Goal: Task Accomplishment & Management: Manage account settings

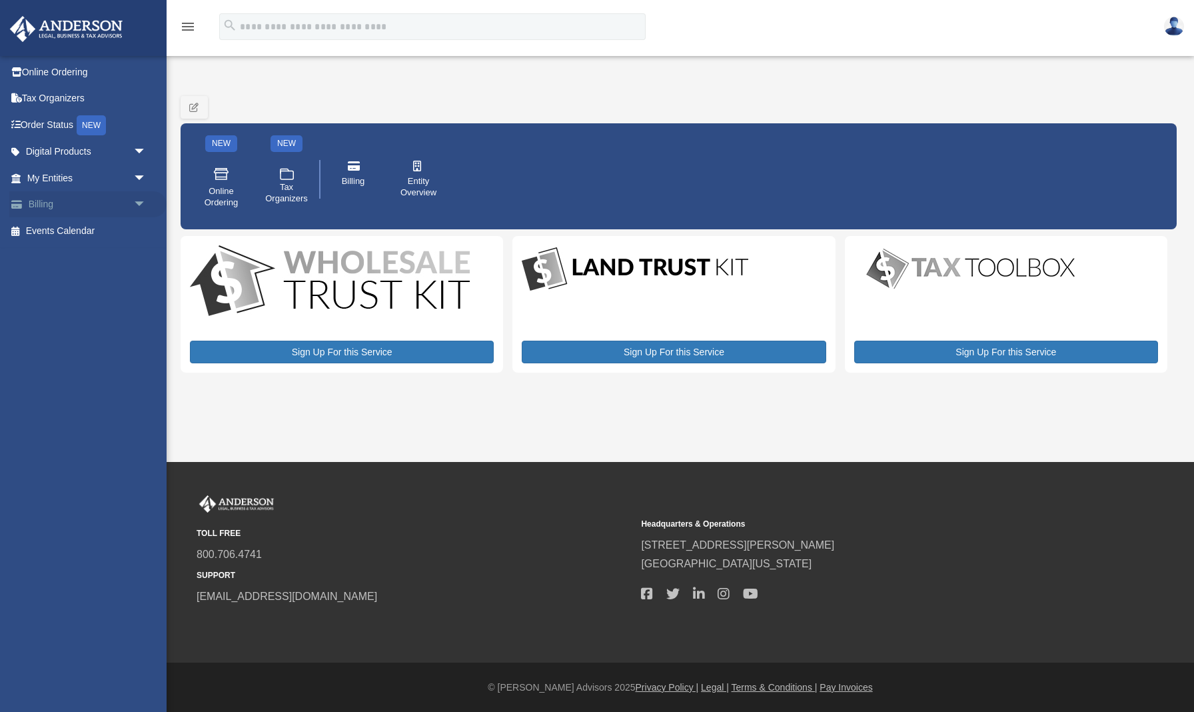
click at [137, 201] on span "arrow_drop_down" at bounding box center [146, 204] width 27 height 27
click at [83, 255] on link "Past Invoices" at bounding box center [93, 258] width 148 height 27
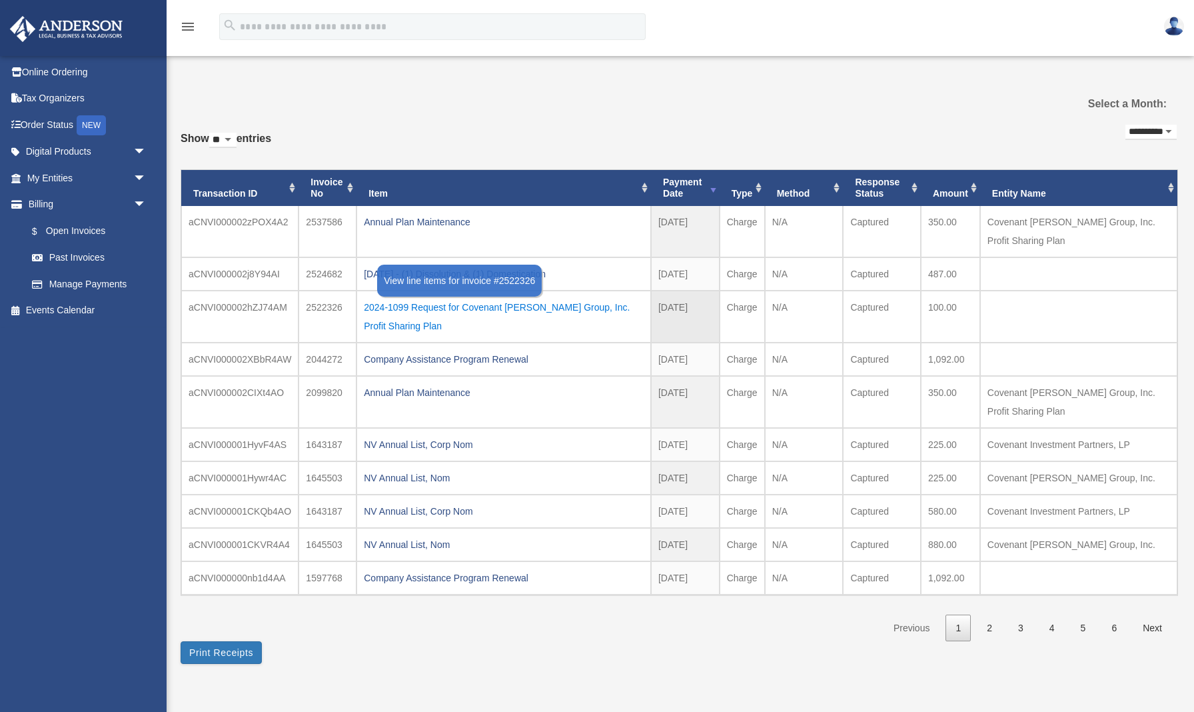
click at [457, 304] on div "2024-1099 Request for Covenant Steward Group, Inc. Profit Sharing Plan" at bounding box center [504, 316] width 280 height 37
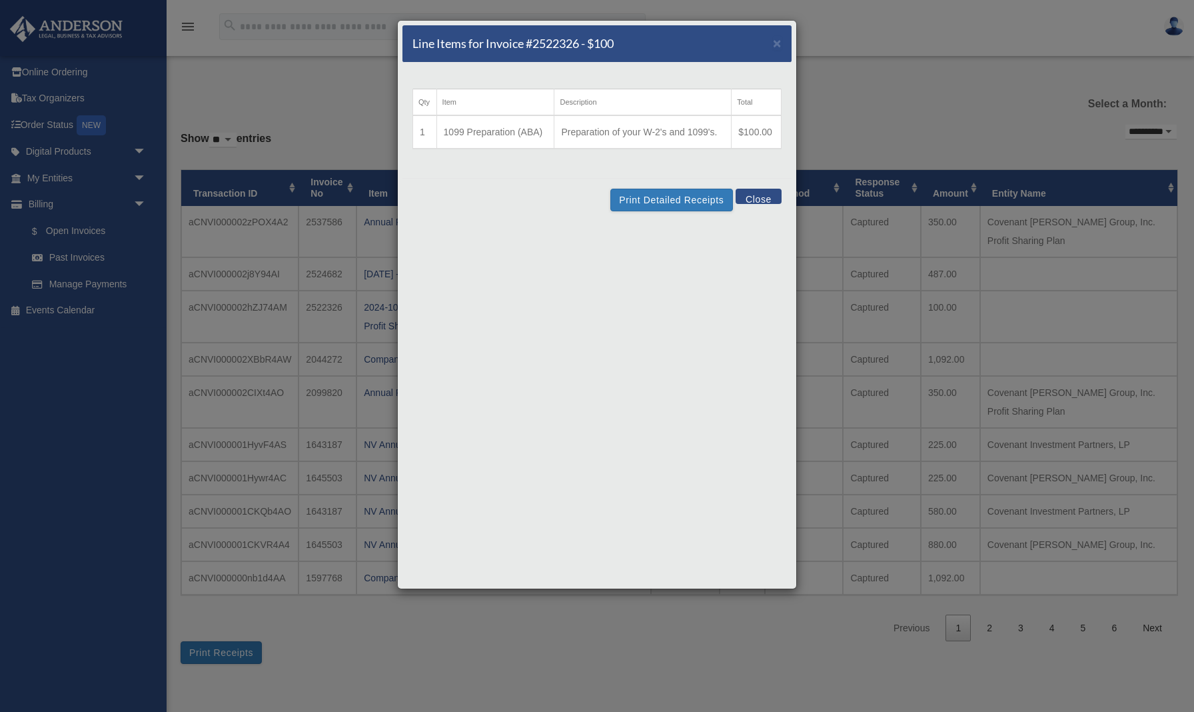
click at [761, 198] on button "Close" at bounding box center [759, 196] width 46 height 15
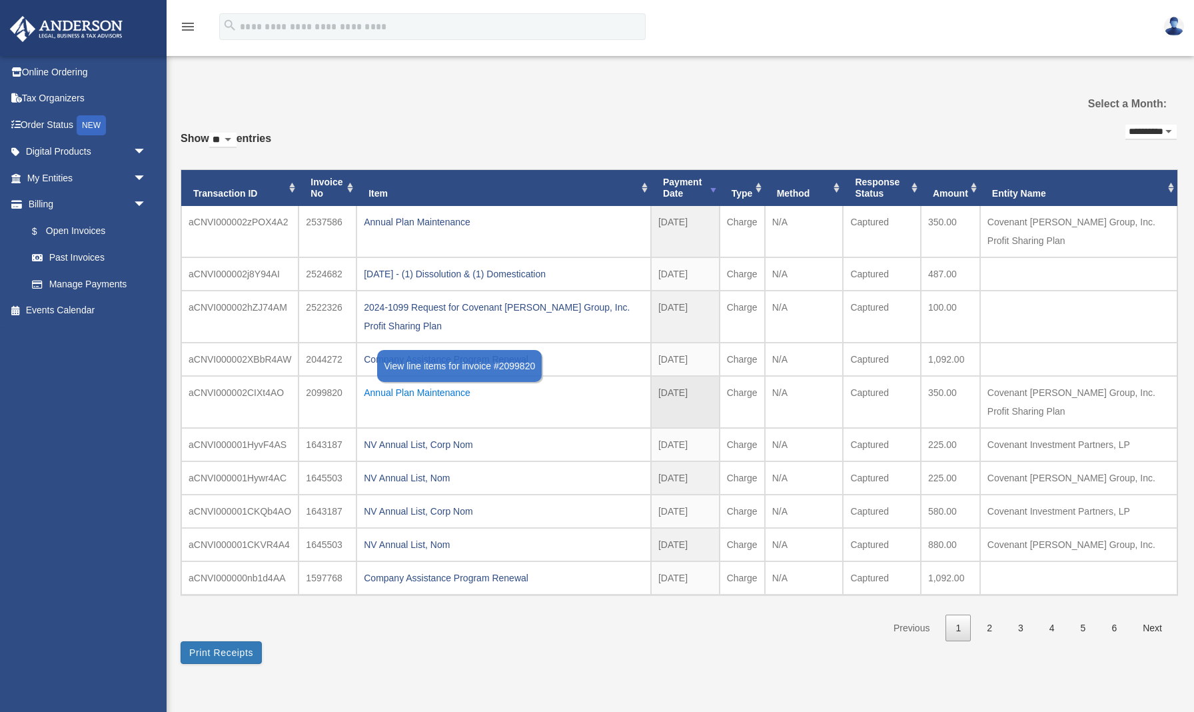
click at [419, 390] on div "Annual Plan Maintenance" at bounding box center [504, 392] width 280 height 19
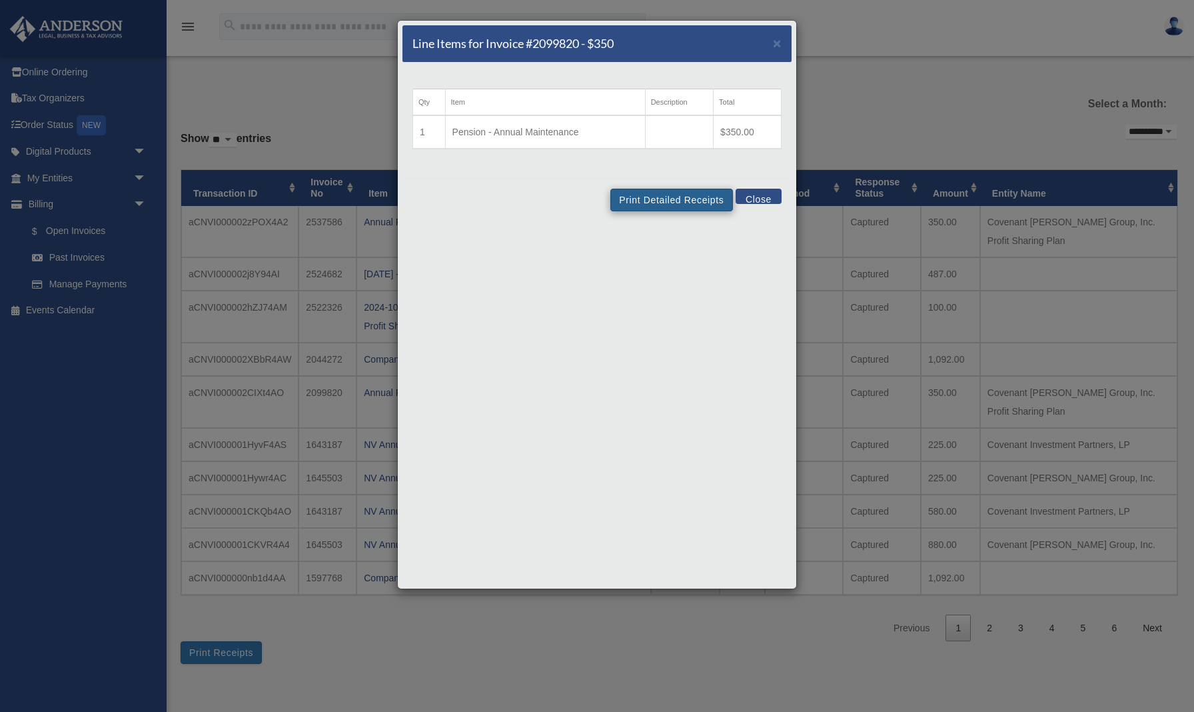
click at [692, 201] on button "Print Detailed Receipts" at bounding box center [671, 200] width 122 height 23
click at [777, 41] on span "×" at bounding box center [777, 42] width 9 height 15
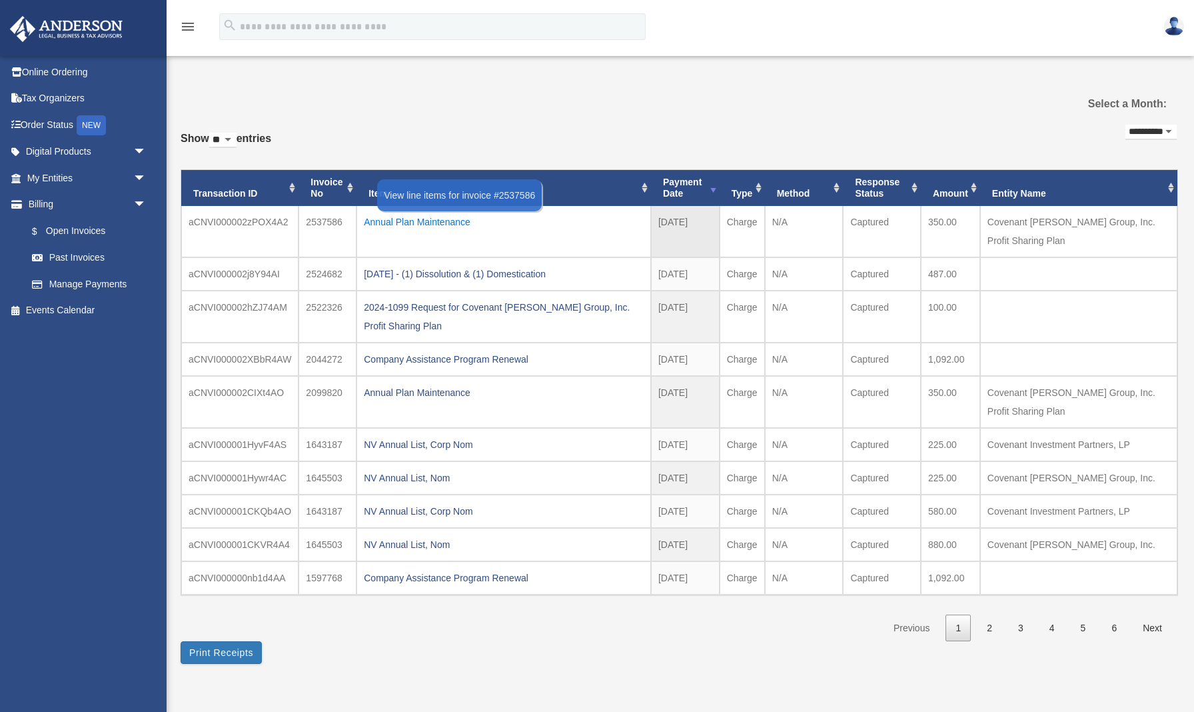
click at [459, 217] on div "Annual Plan Maintenance" at bounding box center [504, 222] width 280 height 19
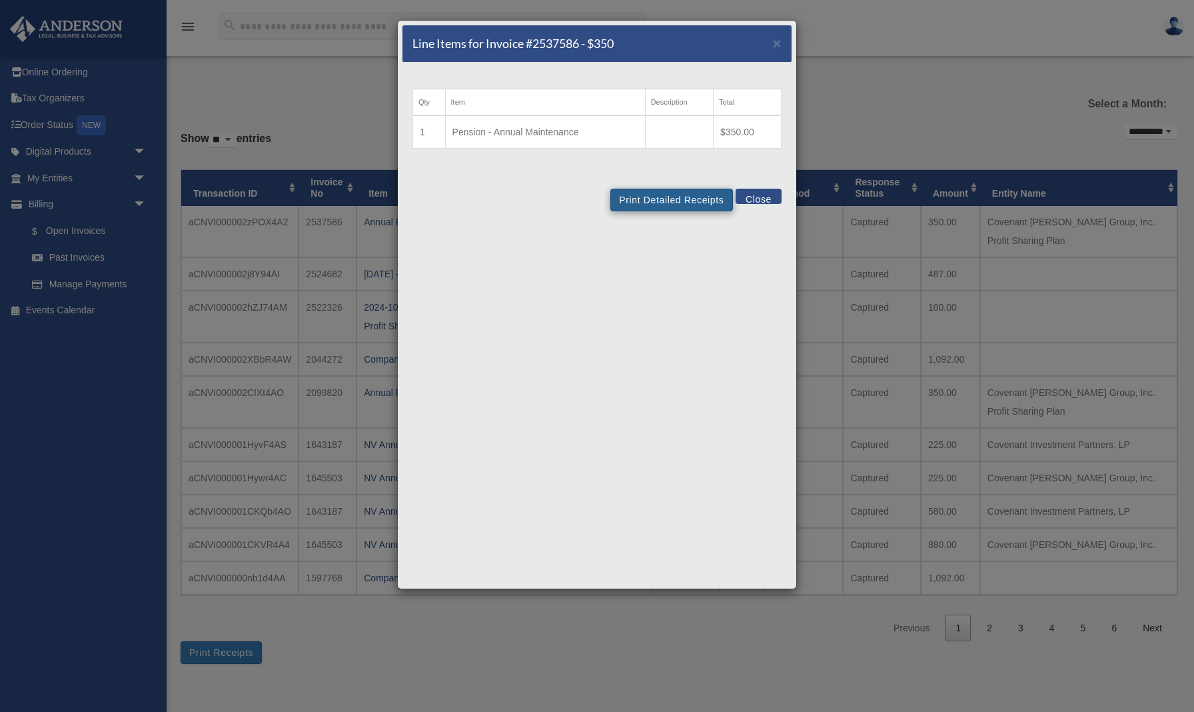
click at [672, 201] on button "Print Detailed Receipts" at bounding box center [671, 200] width 122 height 23
click at [365, 89] on div "Line Items for Invoice #2537586 - $350 × Qty Item Description Total 1 Pension -…" at bounding box center [597, 356] width 1194 height 712
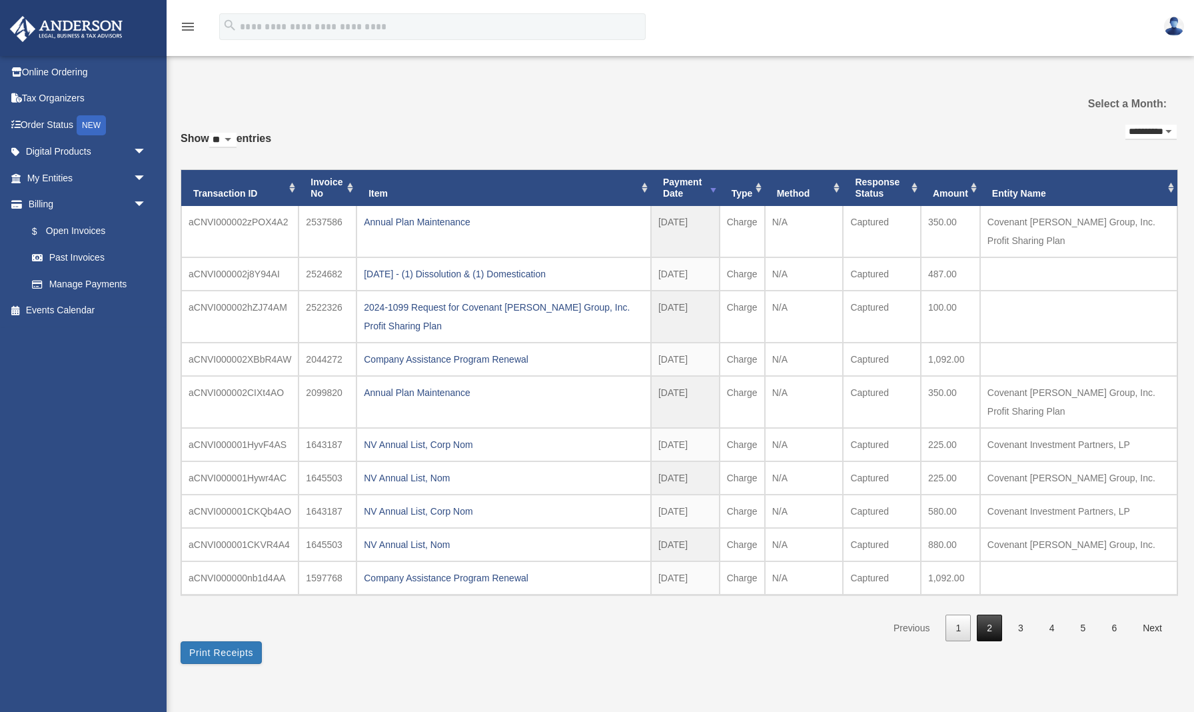
click at [988, 626] on link "2" at bounding box center [989, 627] width 25 height 27
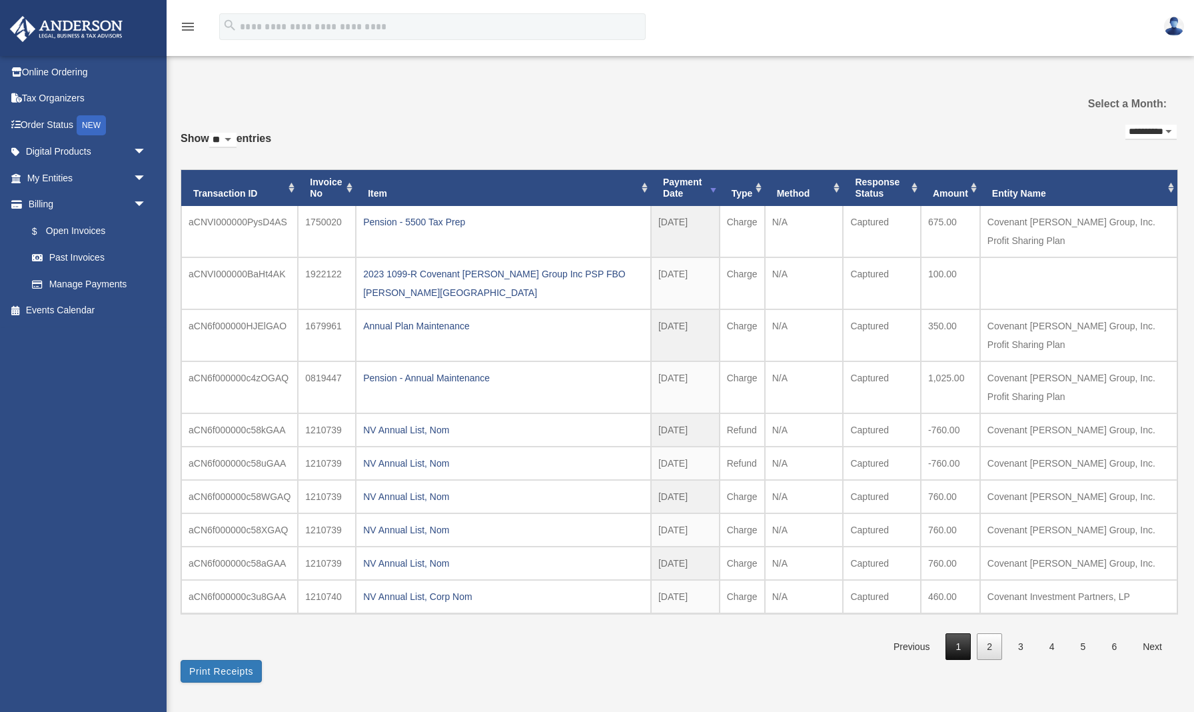
click at [958, 643] on link "1" at bounding box center [958, 646] width 25 height 27
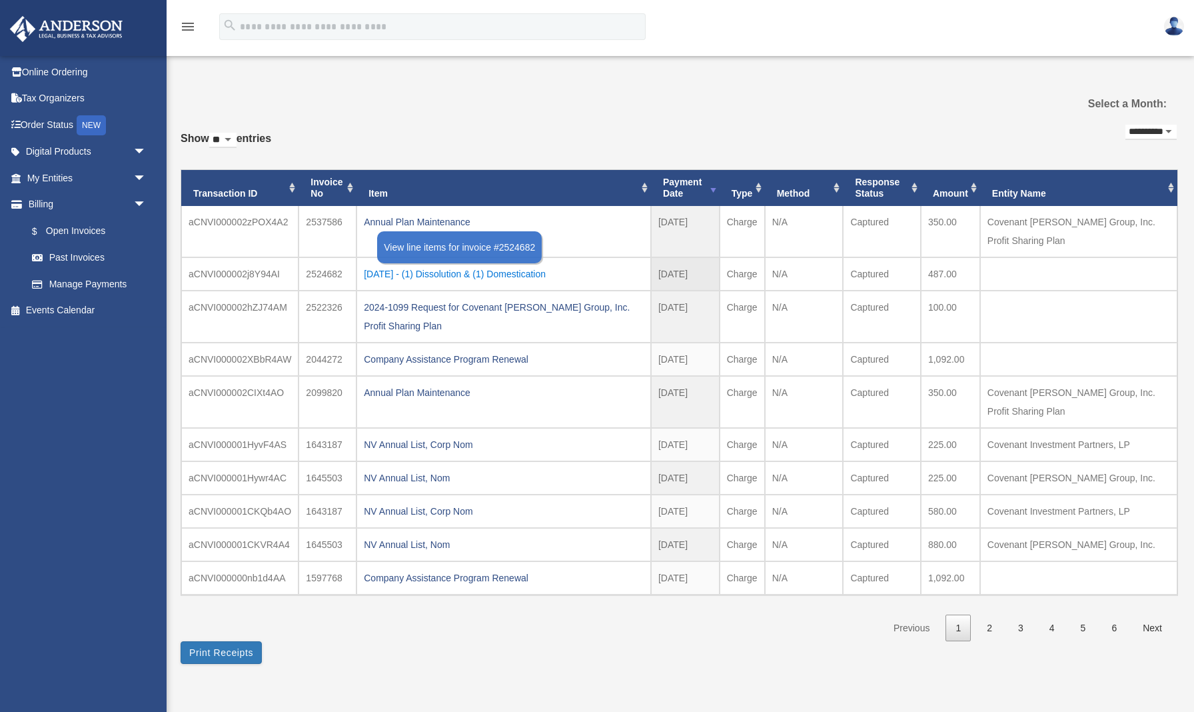
click at [453, 272] on div "2025.07.09 - (1) Dissolution & (1) Domestication" at bounding box center [504, 274] width 280 height 19
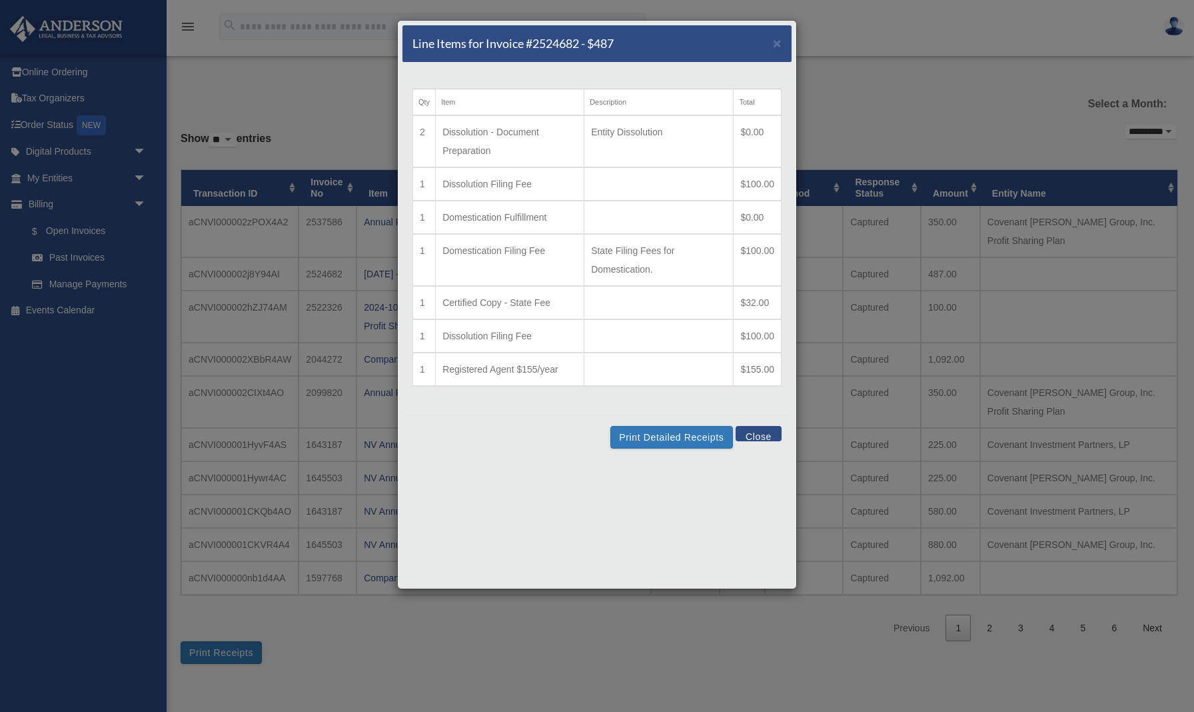
click at [766, 435] on button "Close" at bounding box center [759, 433] width 46 height 15
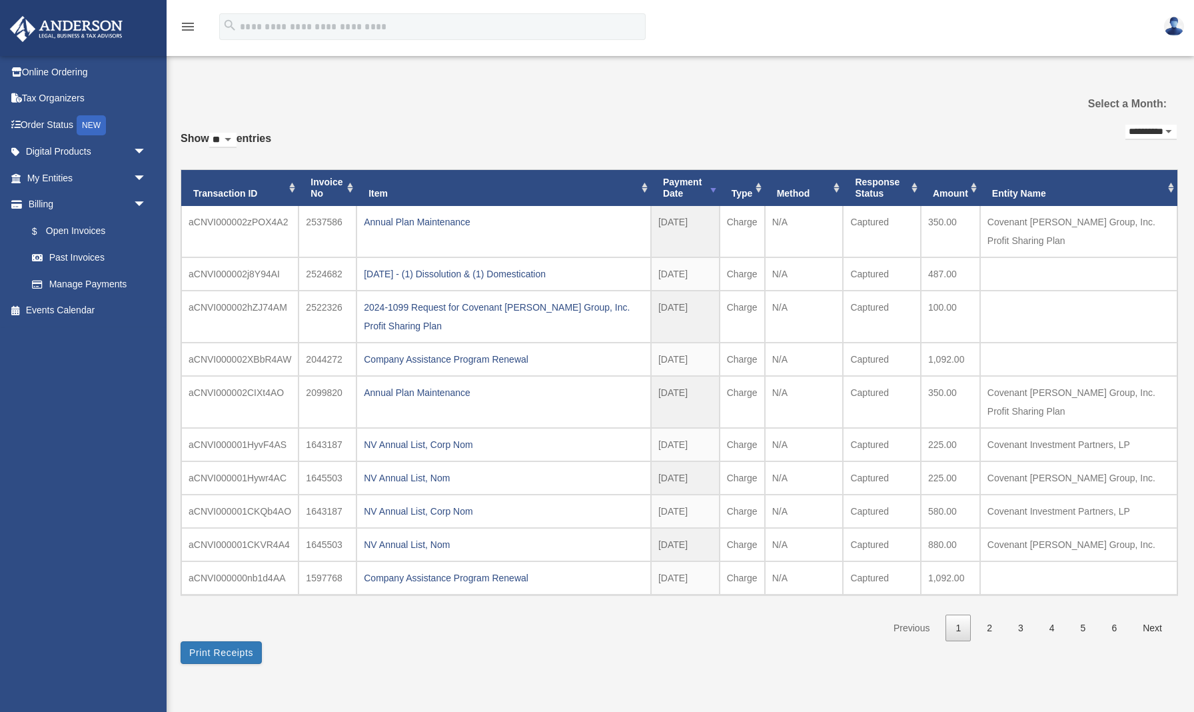
click at [1175, 27] on img at bounding box center [1174, 26] width 20 height 19
click at [933, 89] on link "Logout" at bounding box center [974, 88] width 133 height 27
